Goal: Information Seeking & Learning: Learn about a topic

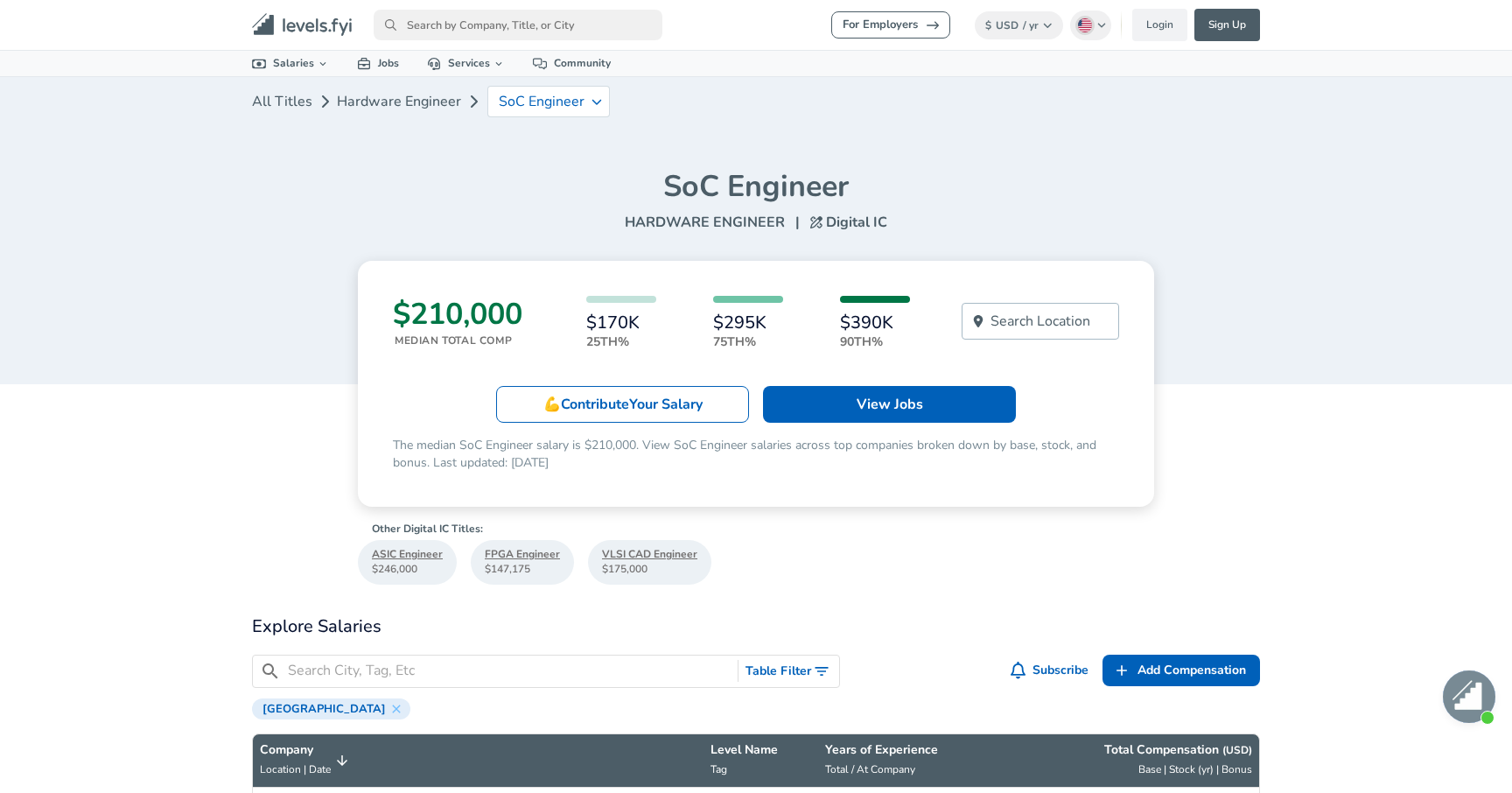
click at [1021, 321] on p "Search Location" at bounding box center [1040, 320] width 100 height 21
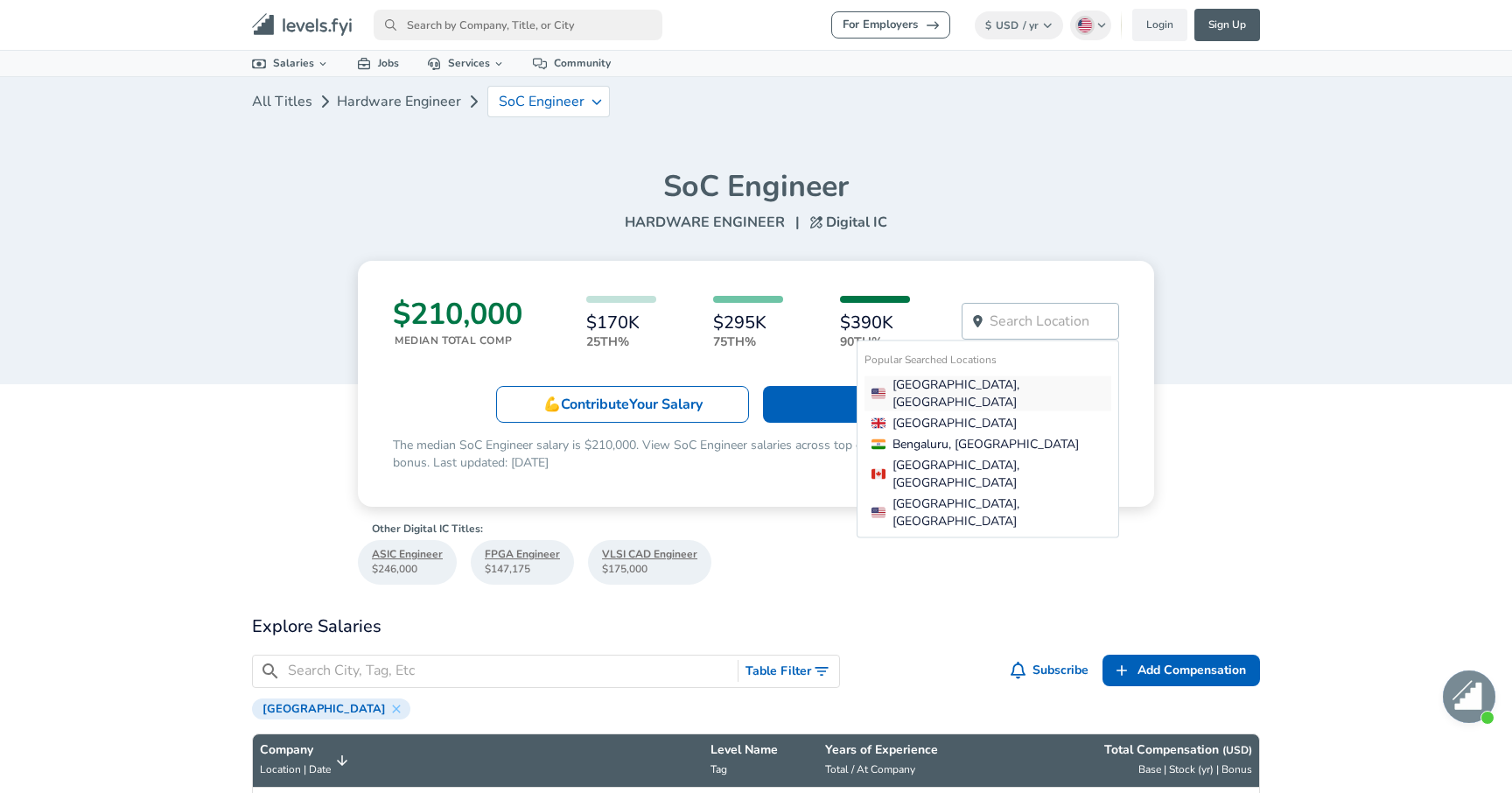
click at [963, 382] on div "[GEOGRAPHIC_DATA], [GEOGRAPHIC_DATA]" at bounding box center [990, 392] width 239 height 35
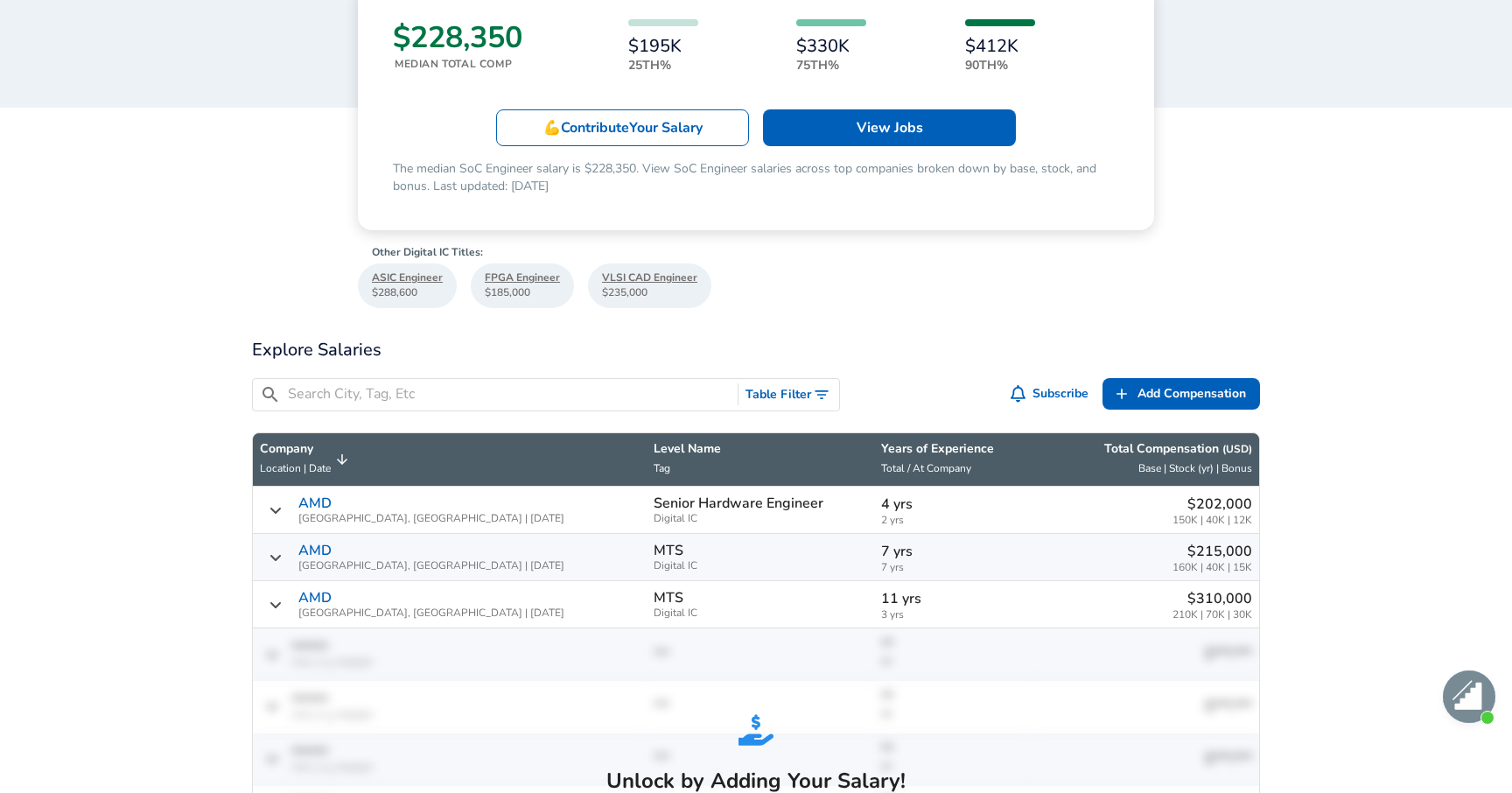
scroll to position [309, 0]
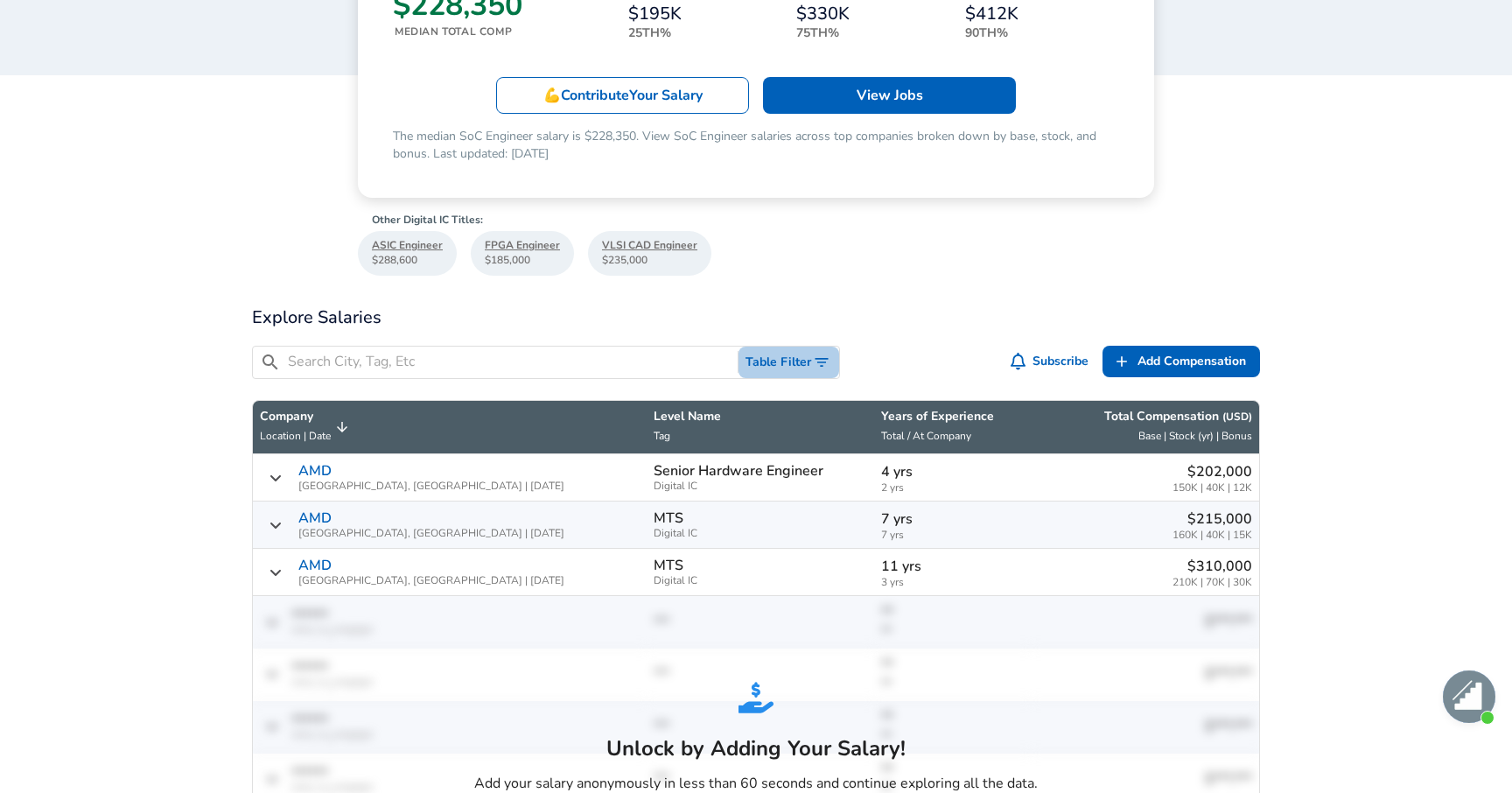
click at [817, 364] on icon "Toggle Search Filters" at bounding box center [821, 361] width 17 height 17
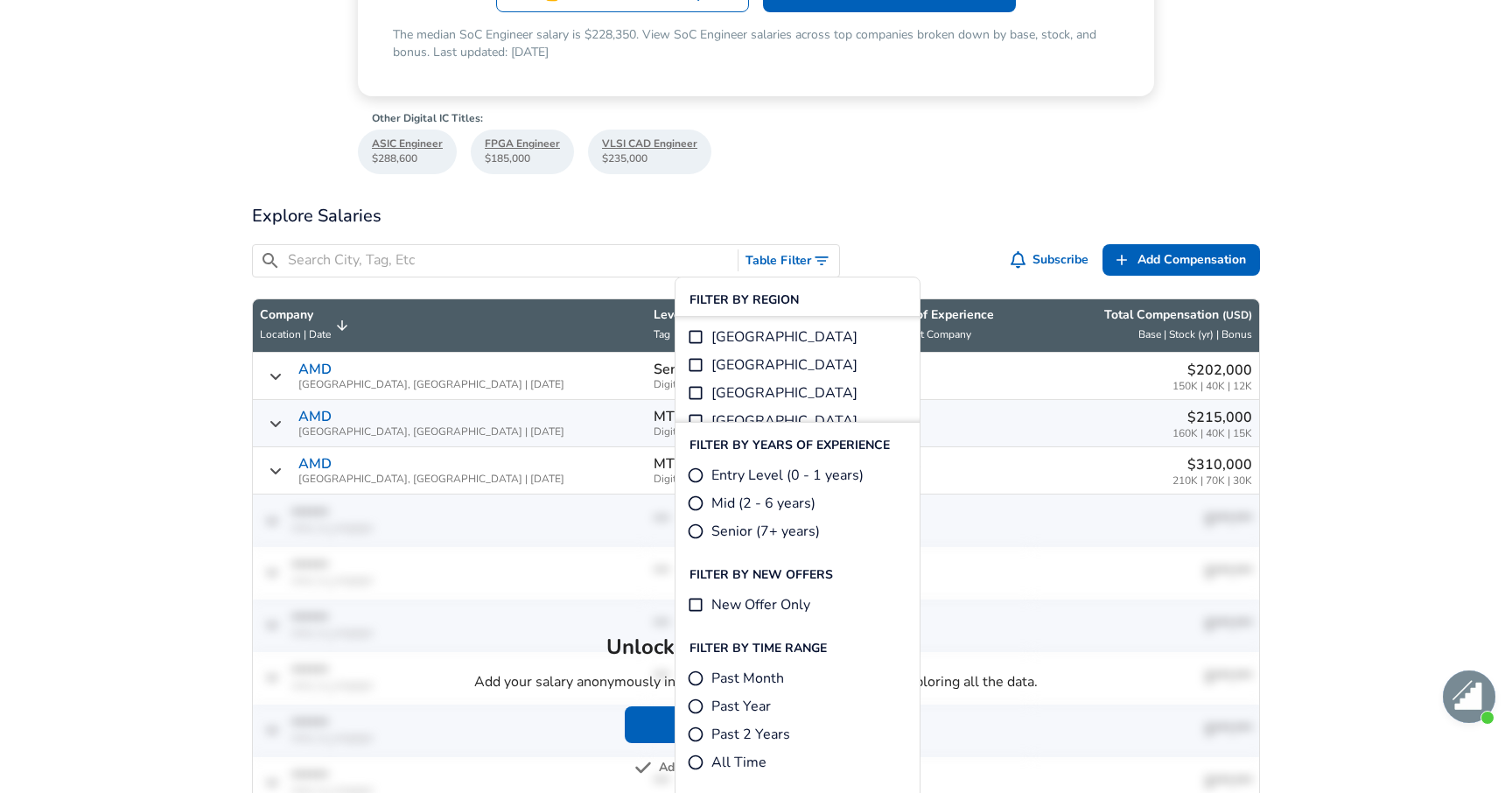
scroll to position [0, 0]
click at [929, 230] on div "​ Table Filter Subscribe Add Add Comp Add Compensation" at bounding box center [748, 258] width 1021 height 56
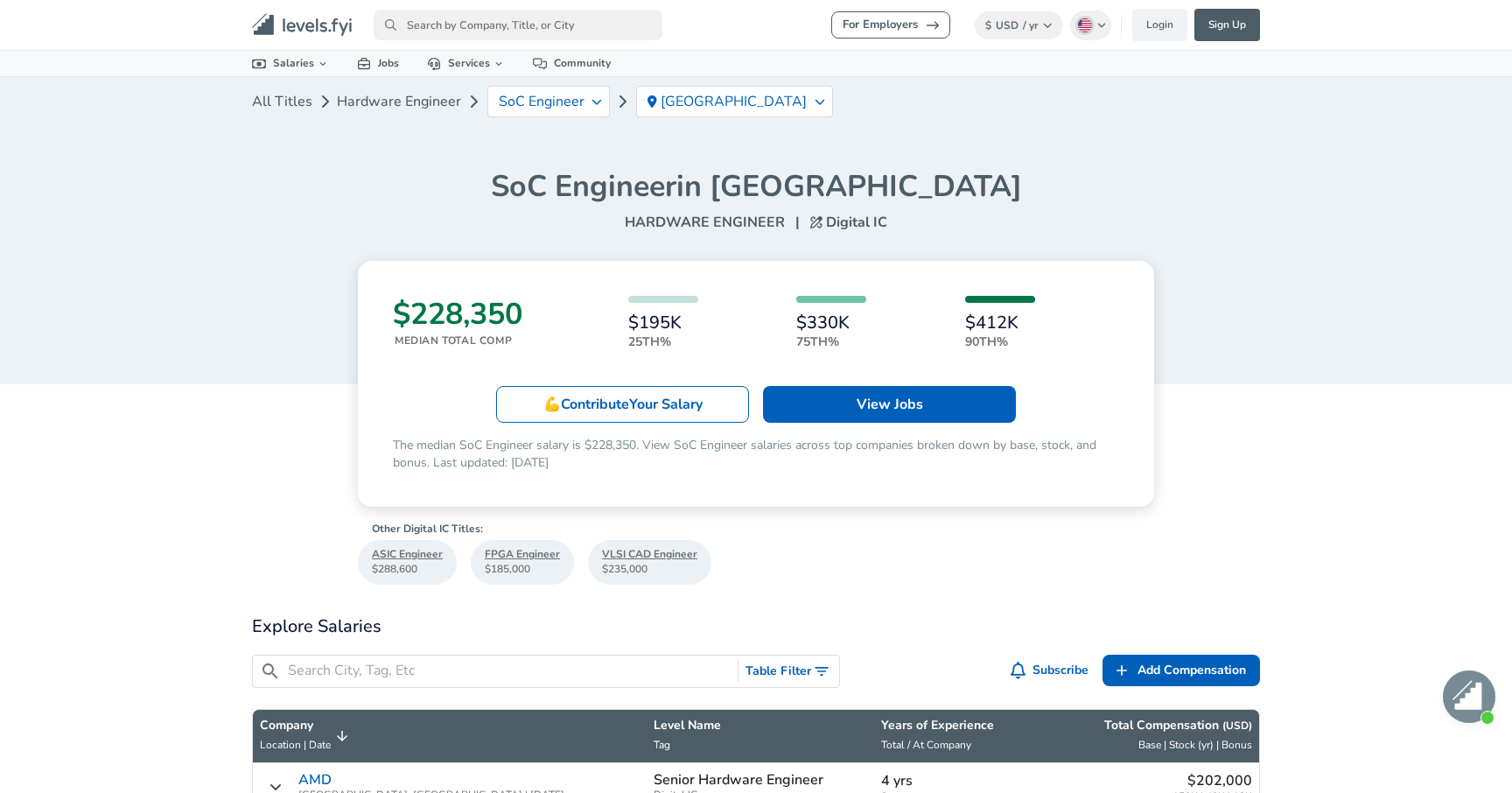
click at [609, 402] on p "💪 Contribute Your Salary" at bounding box center [623, 403] width 159 height 21
click at [849, 422] on link "View Jobs" at bounding box center [889, 404] width 253 height 36
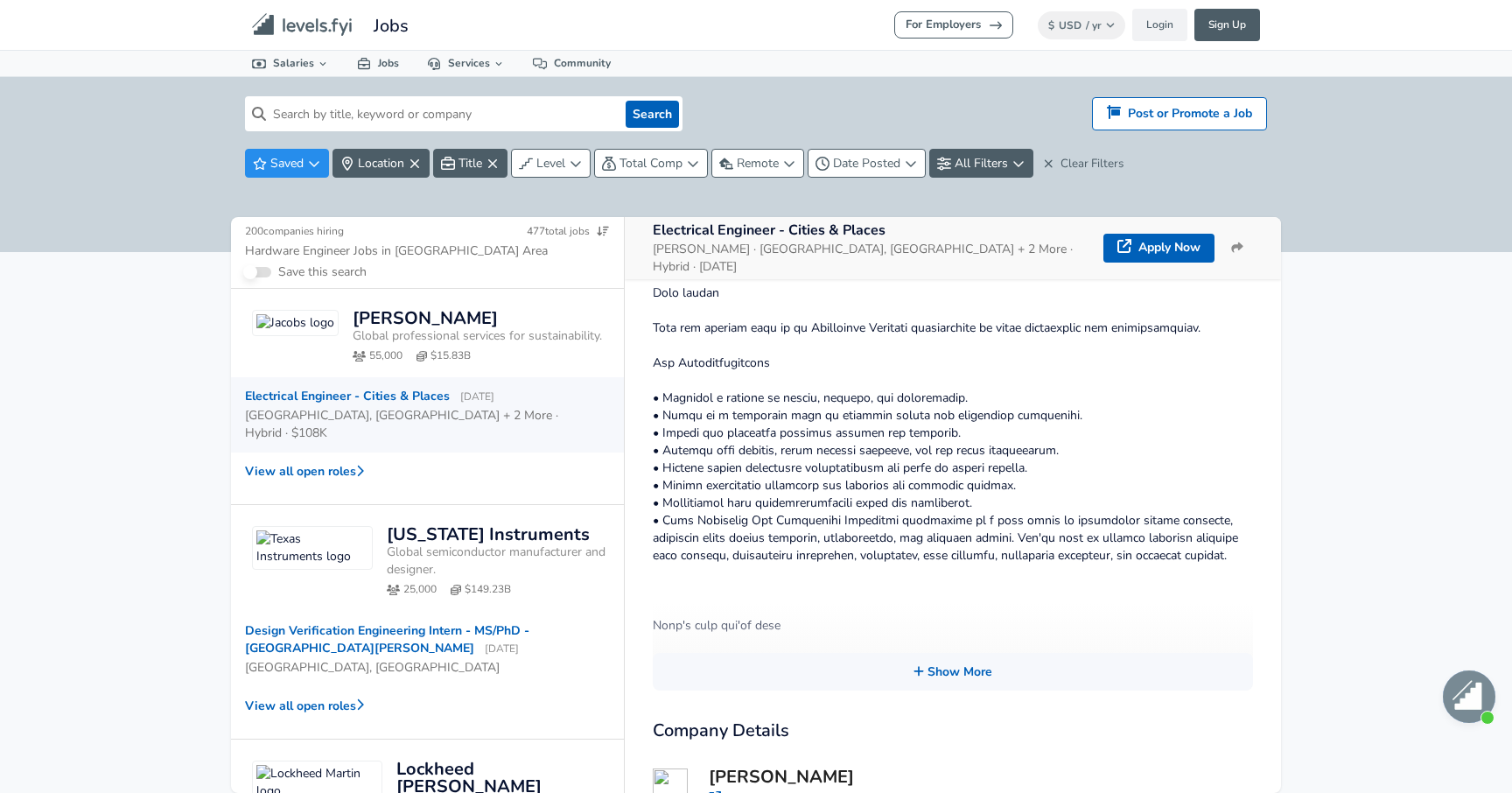
scroll to position [263, 0]
click at [415, 526] on h2 "[US_STATE] Instruments" at bounding box center [488, 534] width 203 height 17
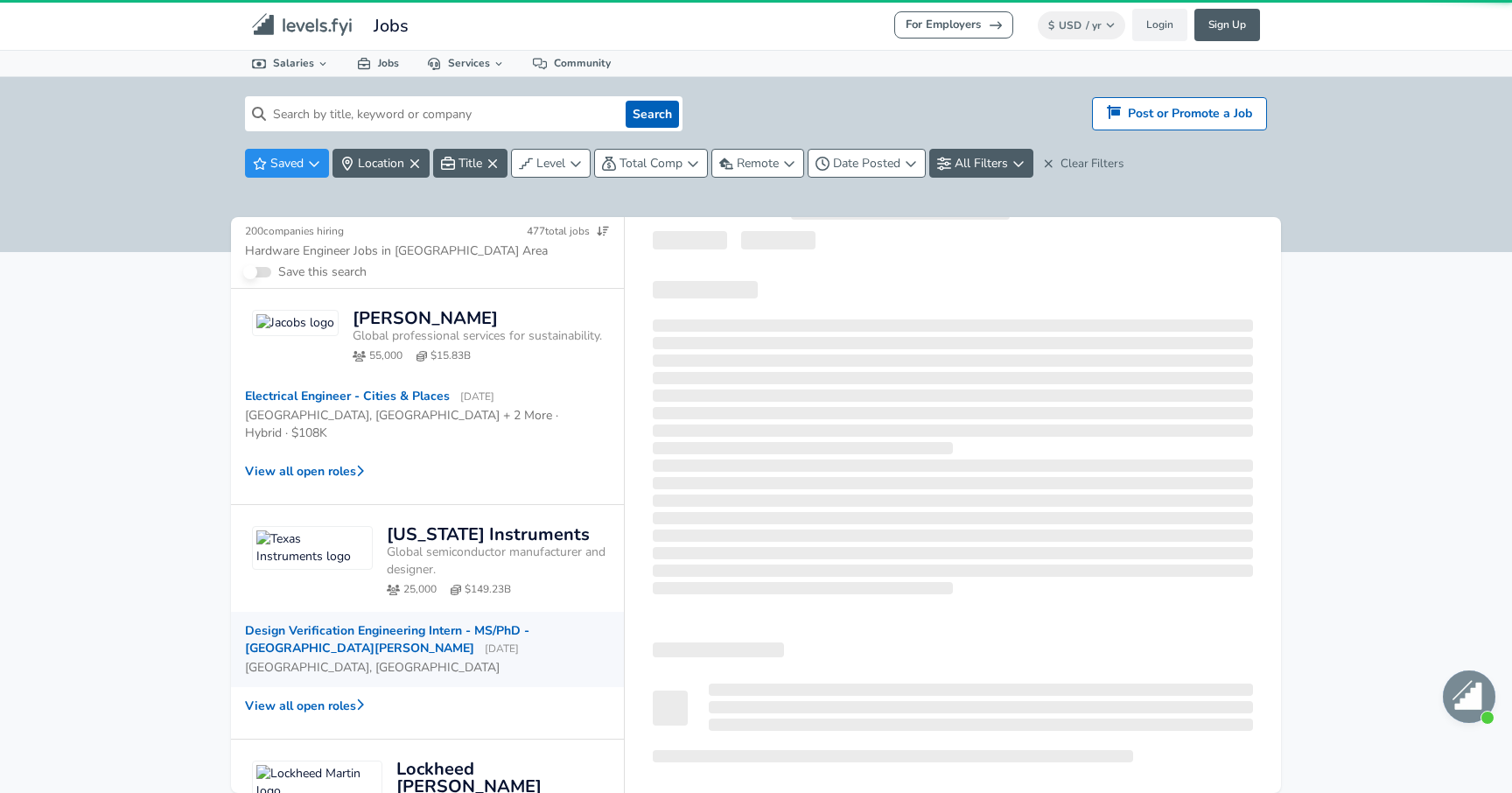
scroll to position [263, 0]
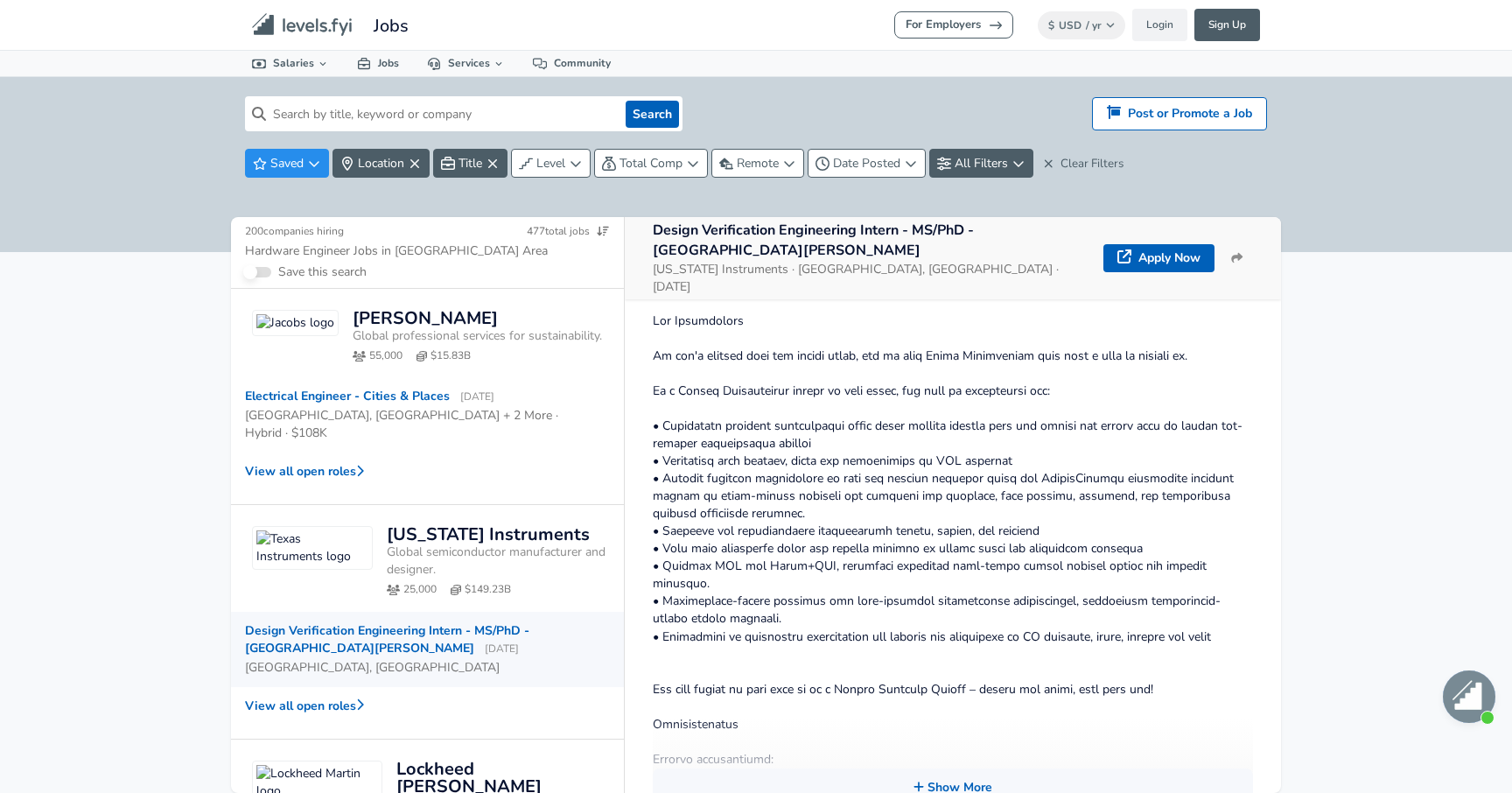
click at [315, 20] on icon "Levels FYI Logo" at bounding box center [302, 25] width 101 height 24
